Goal: Information Seeking & Learning: Learn about a topic

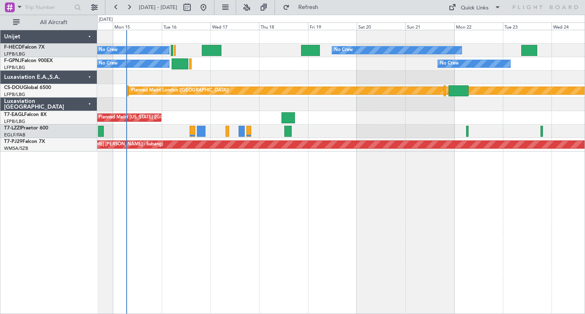
click at [258, 195] on div "No Crew No Crew No Crew Planned Maint [GEOGRAPHIC_DATA] ([GEOGRAPHIC_DATA]) No …" at bounding box center [341, 172] width 488 height 284
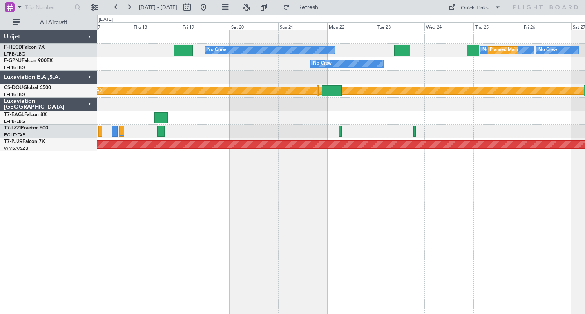
click at [197, 72] on div at bounding box center [341, 77] width 488 height 13
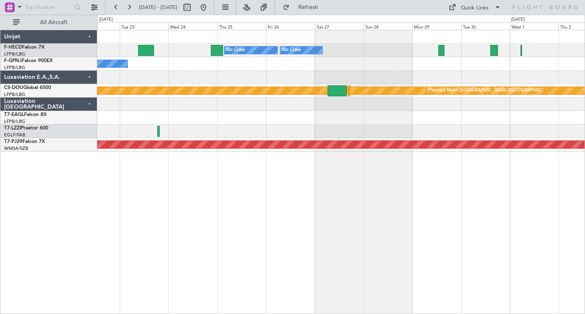
click at [247, 71] on div "Planned Maint [GEOGRAPHIC_DATA] ([GEOGRAPHIC_DATA]) No Crew No Crew No Crew No …" at bounding box center [341, 90] width 488 height 121
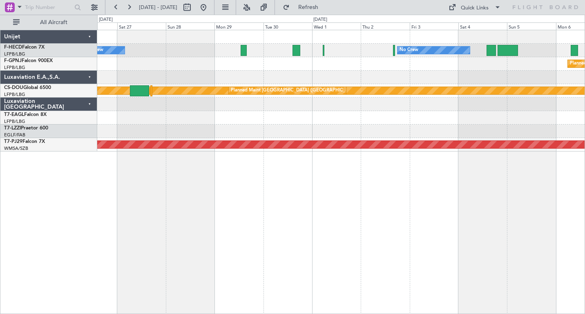
click at [202, 74] on div "No Crew No Crew No Crew Planned Maint [GEOGRAPHIC_DATA] ([GEOGRAPHIC_DATA]) Pla…" at bounding box center [341, 90] width 488 height 121
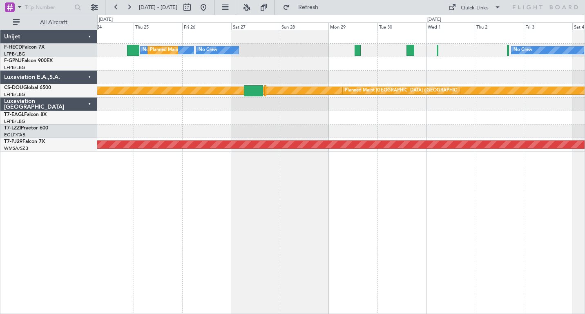
click at [356, 96] on div "No Crew No Crew No Crew Planned Maint [GEOGRAPHIC_DATA] ([GEOGRAPHIC_DATA]) No …" at bounding box center [341, 90] width 488 height 121
